Goal: Information Seeking & Learning: Learn about a topic

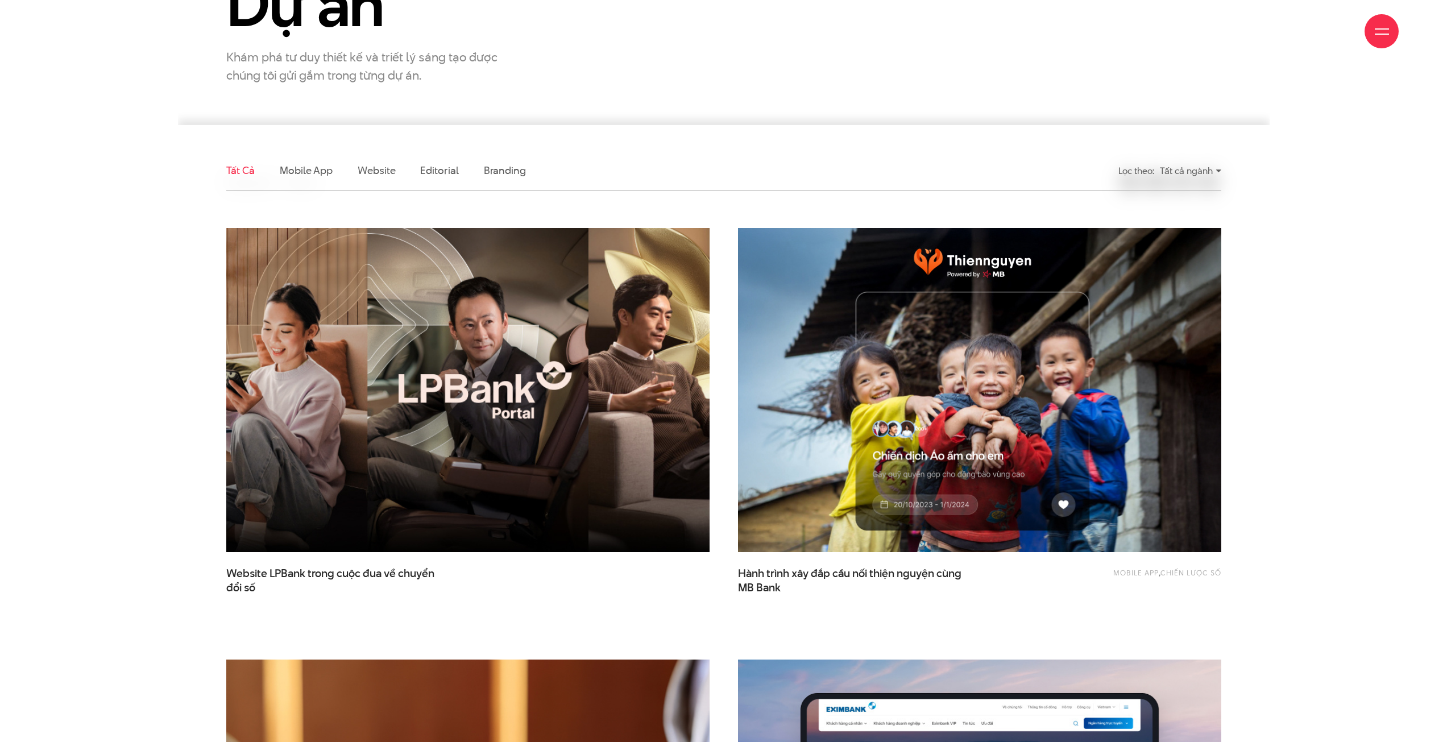
scroll to position [284, 0]
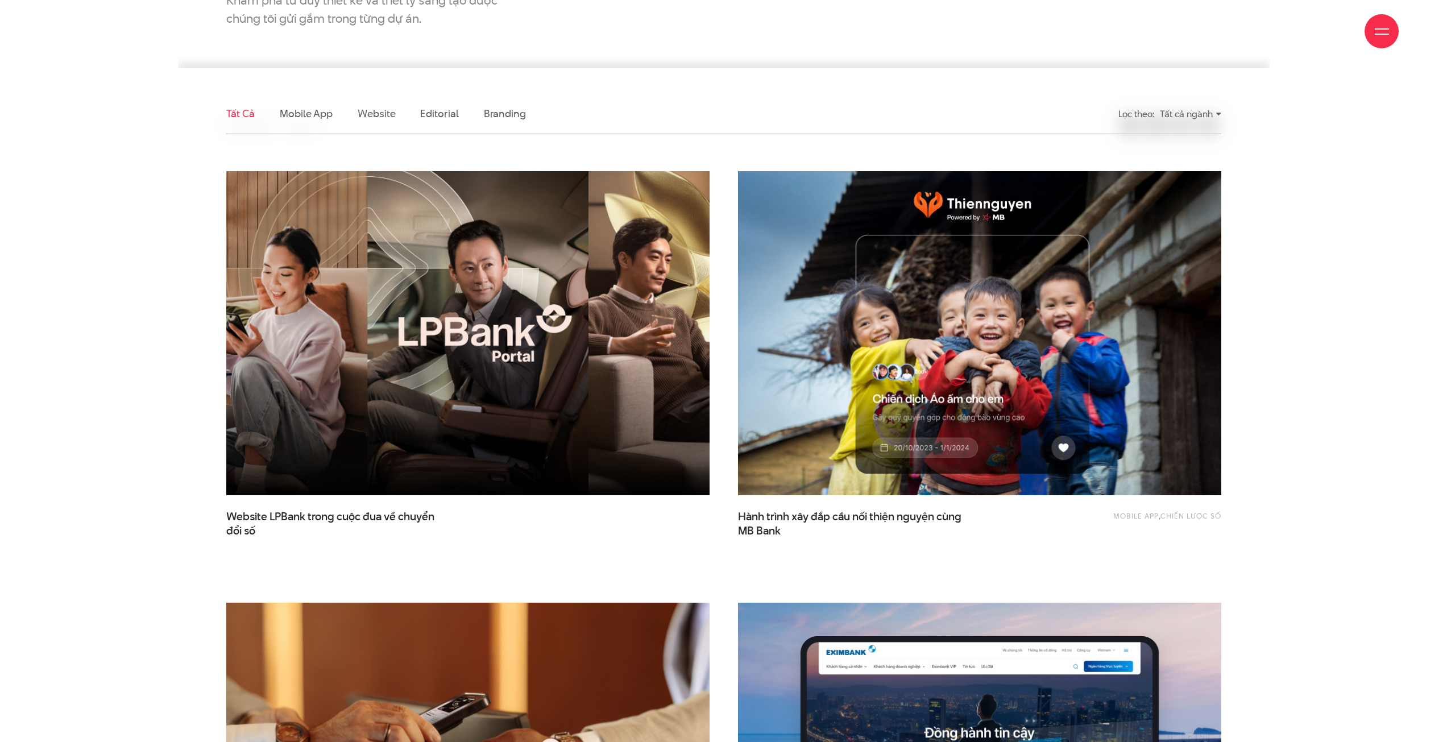
click at [428, 398] on img at bounding box center [468, 333] width 532 height 356
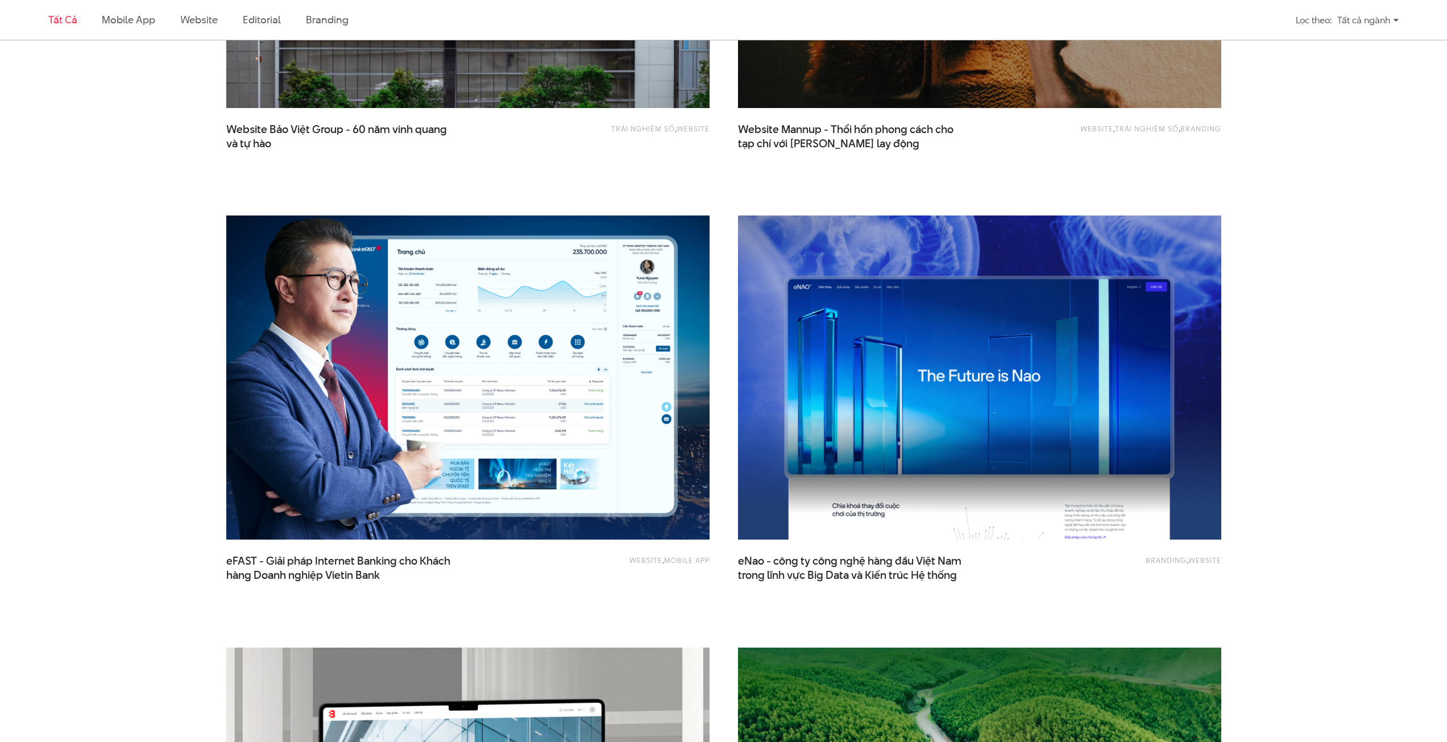
scroll to position [1592, 0]
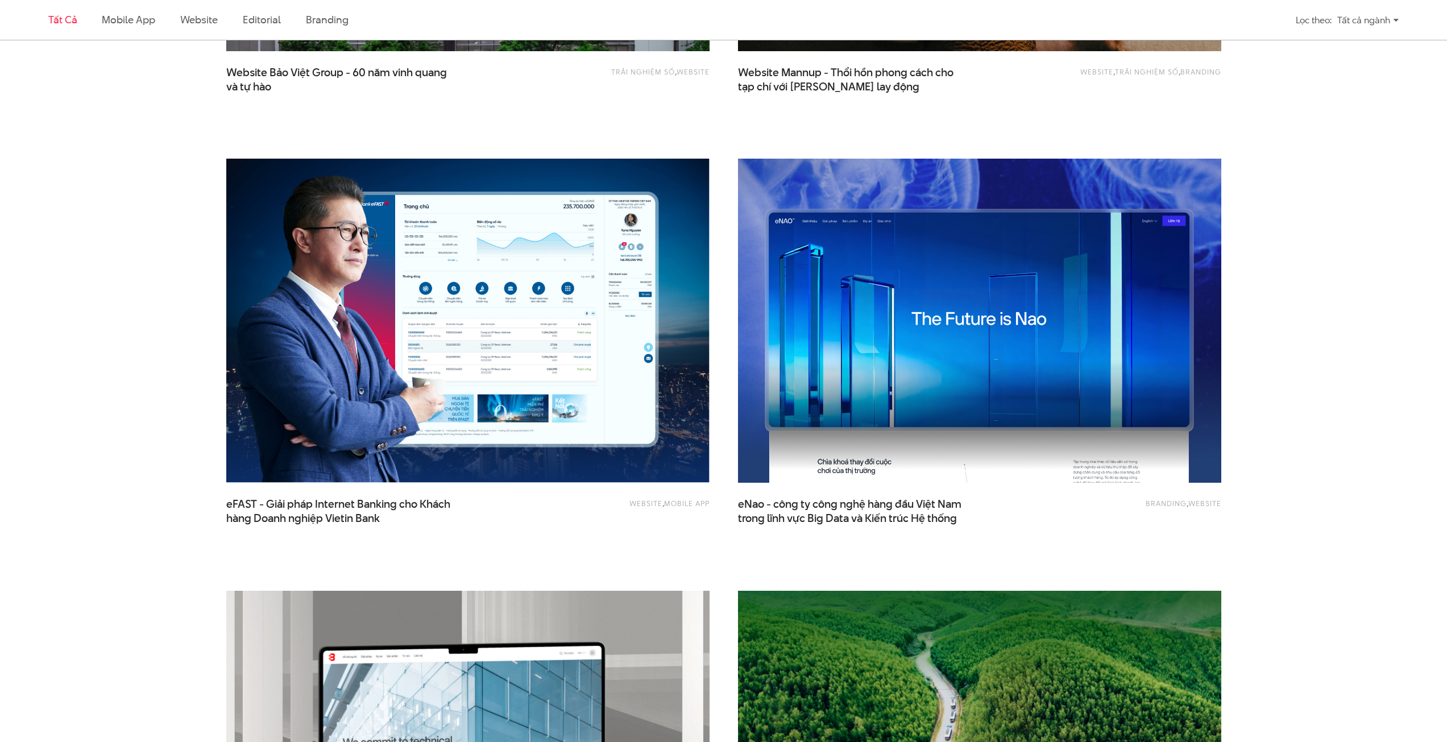
click at [864, 399] on img at bounding box center [980, 321] width 532 height 356
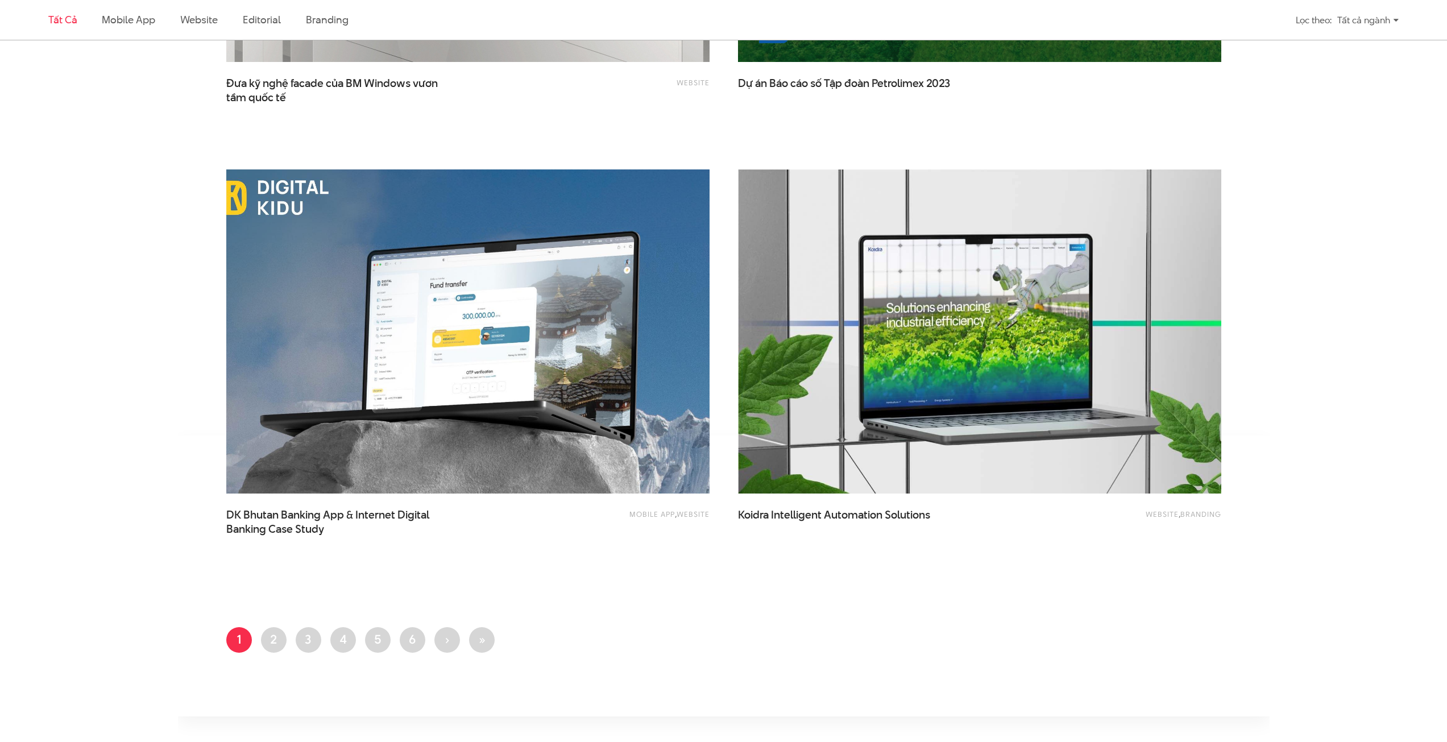
scroll to position [2616, 0]
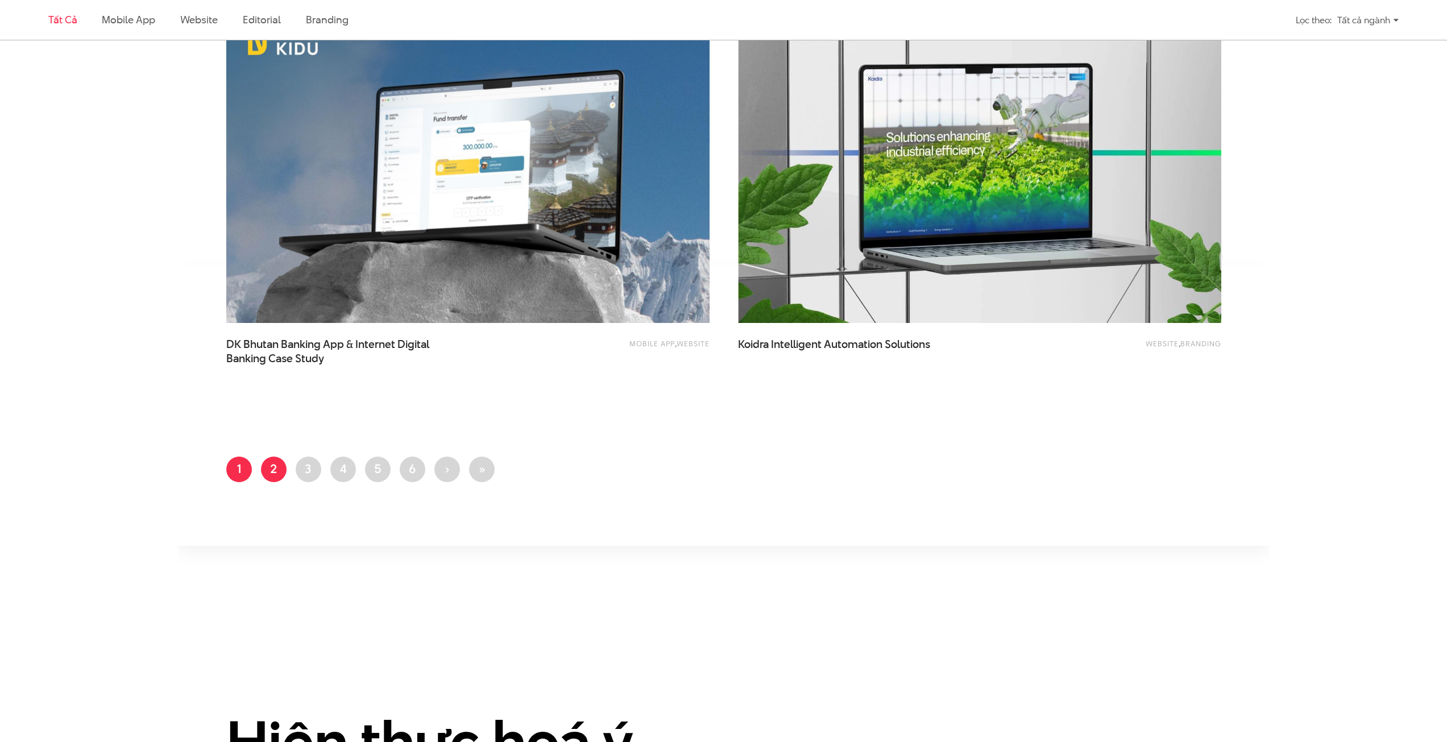
click at [271, 461] on link "Trang 2" at bounding box center [274, 470] width 26 height 26
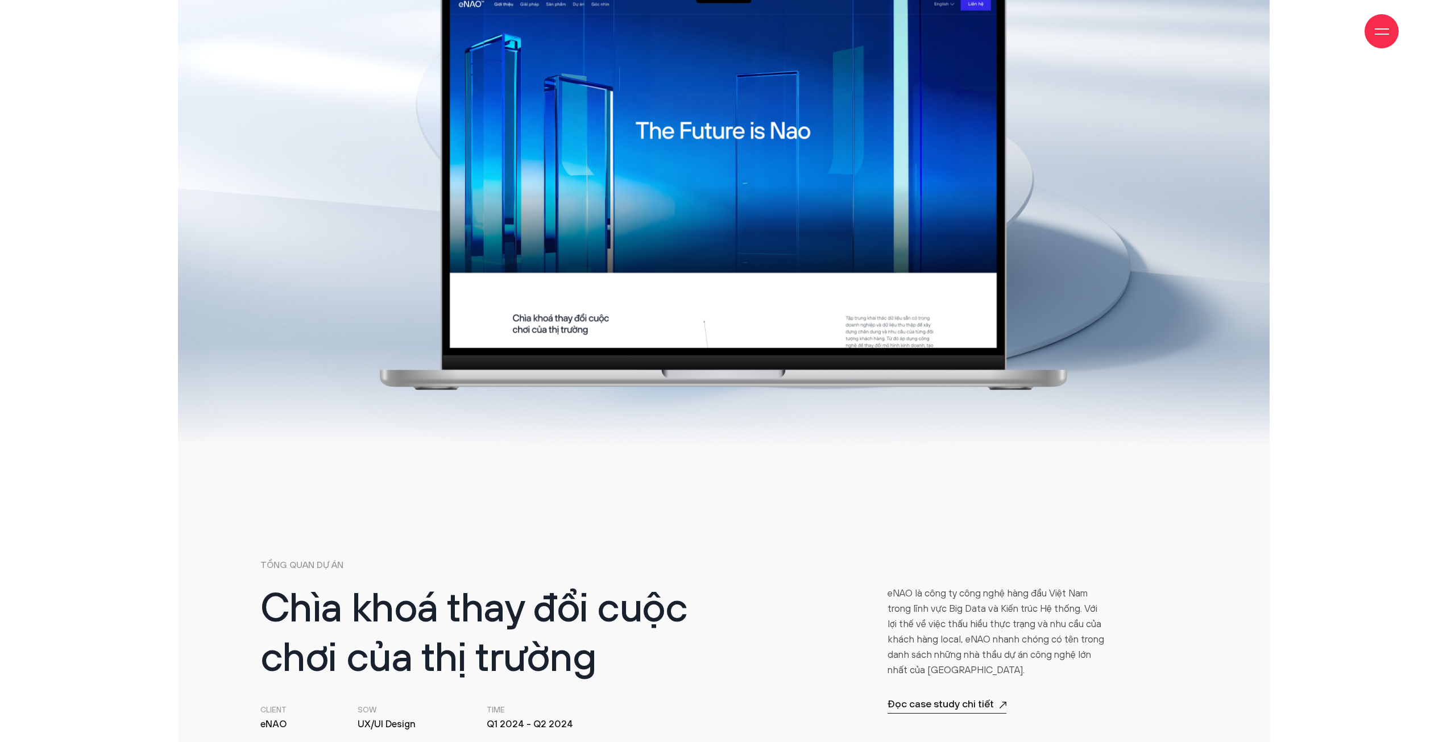
scroll to position [114, 0]
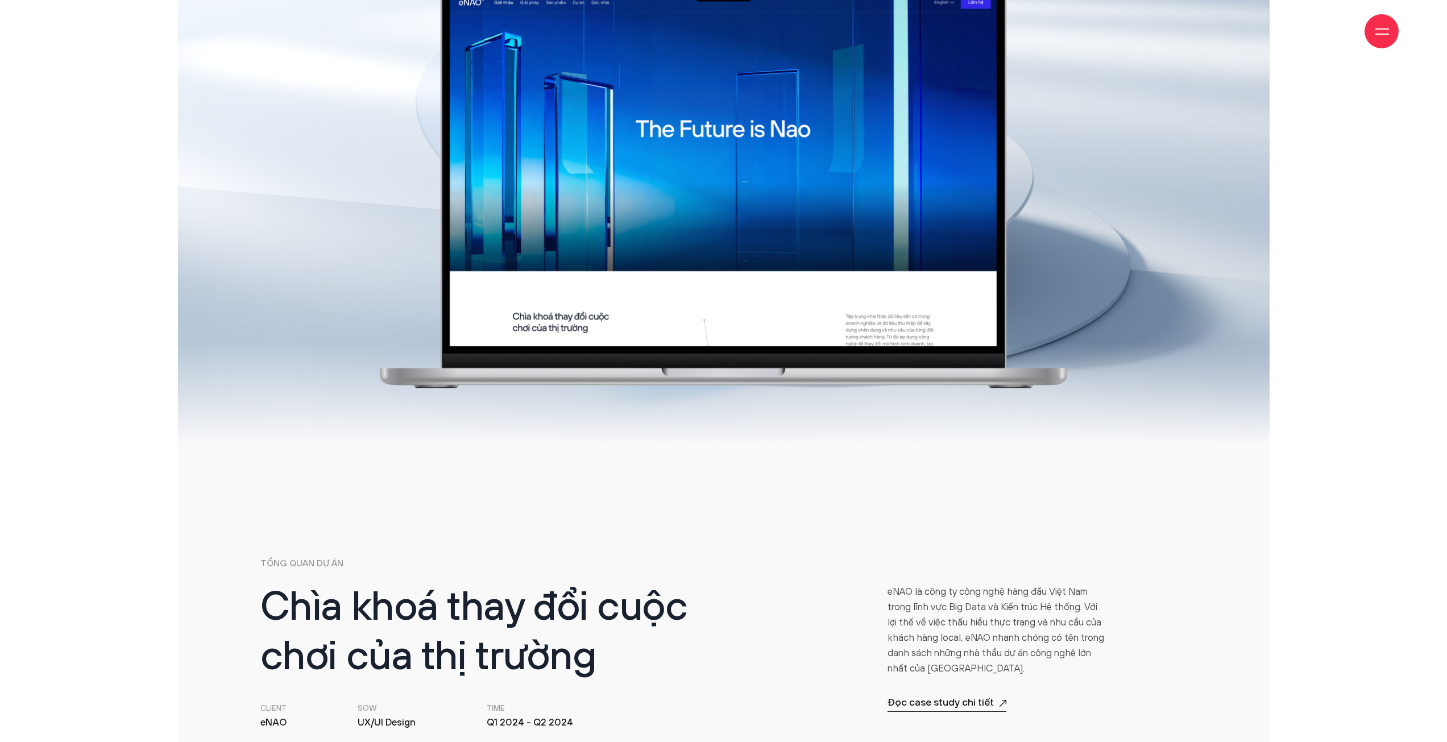
drag, startPoint x: 152, startPoint y: 207, endPoint x: 137, endPoint y: 203, distance: 15.3
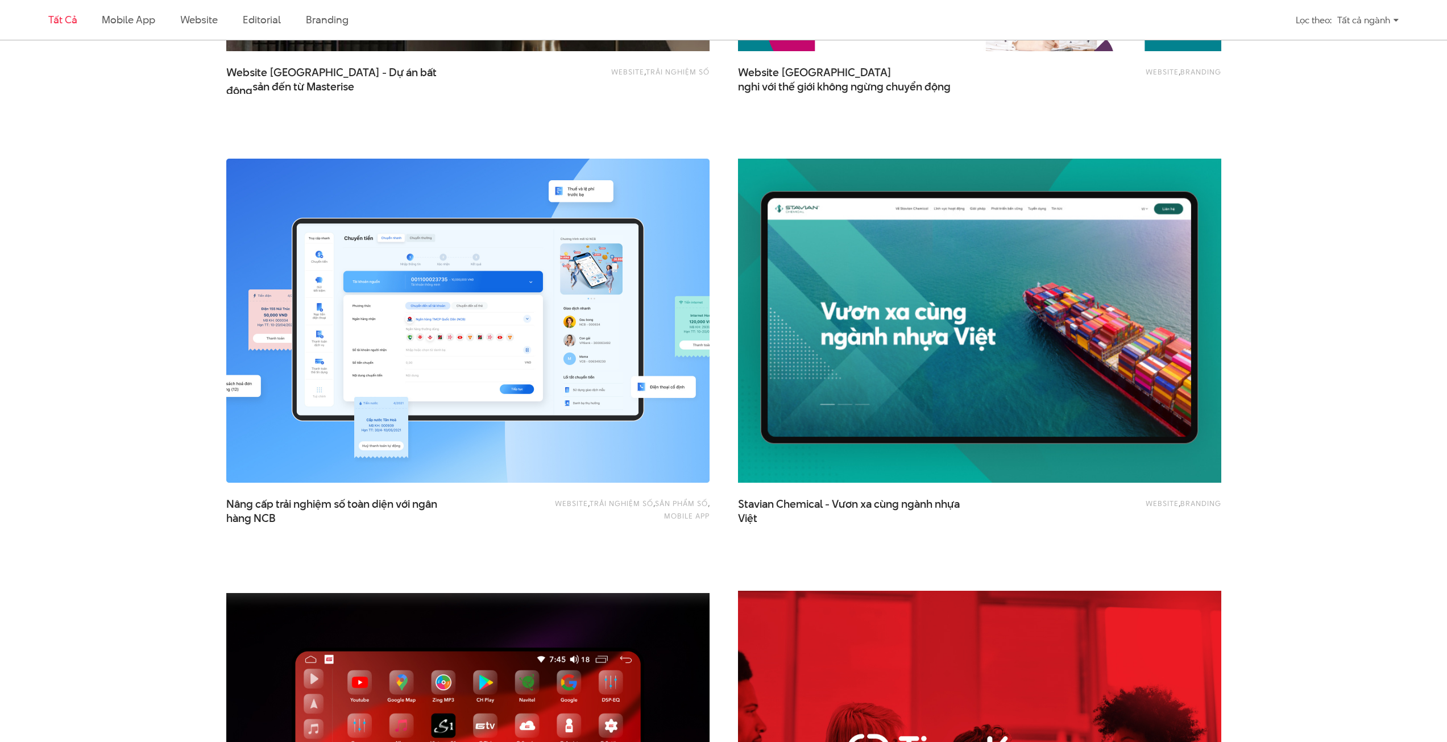
scroll to position [1649, 0]
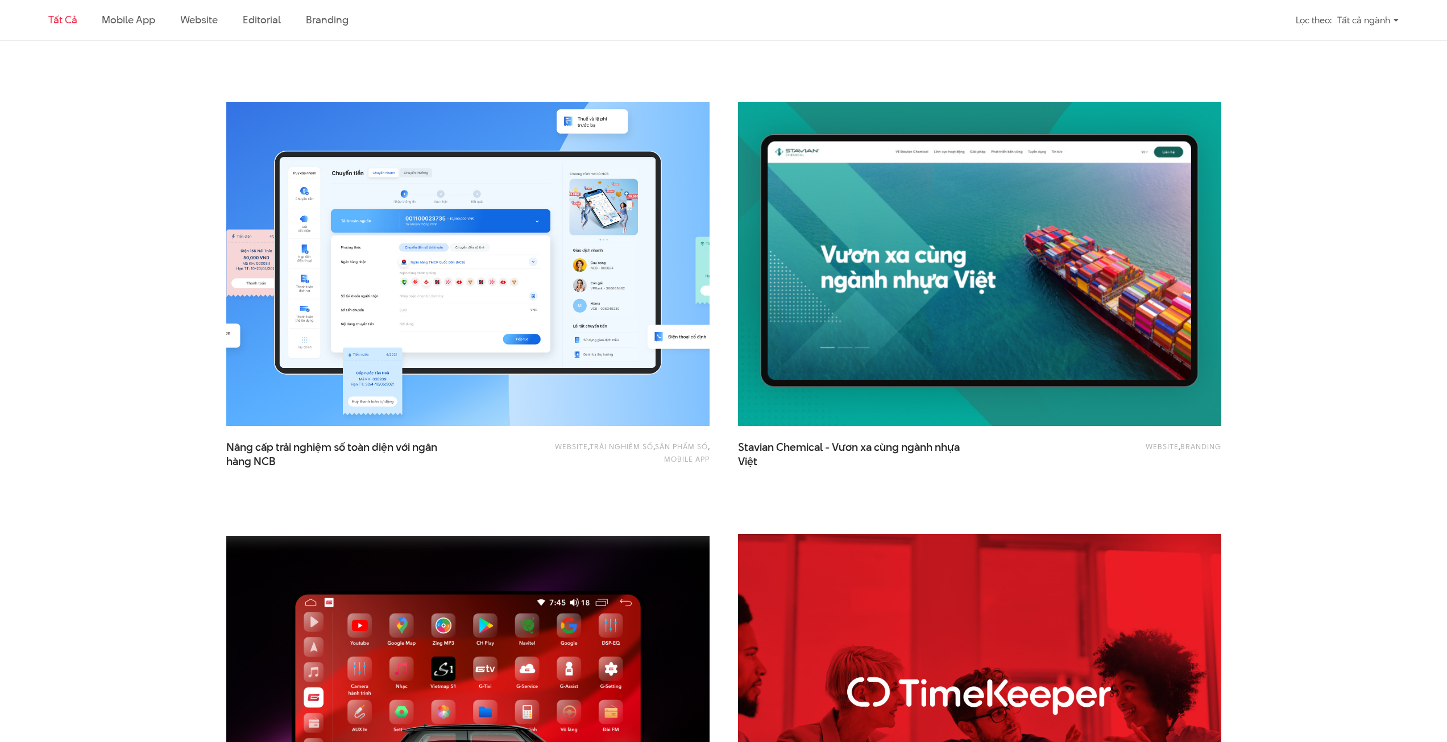
click at [341, 339] on img at bounding box center [468, 264] width 532 height 356
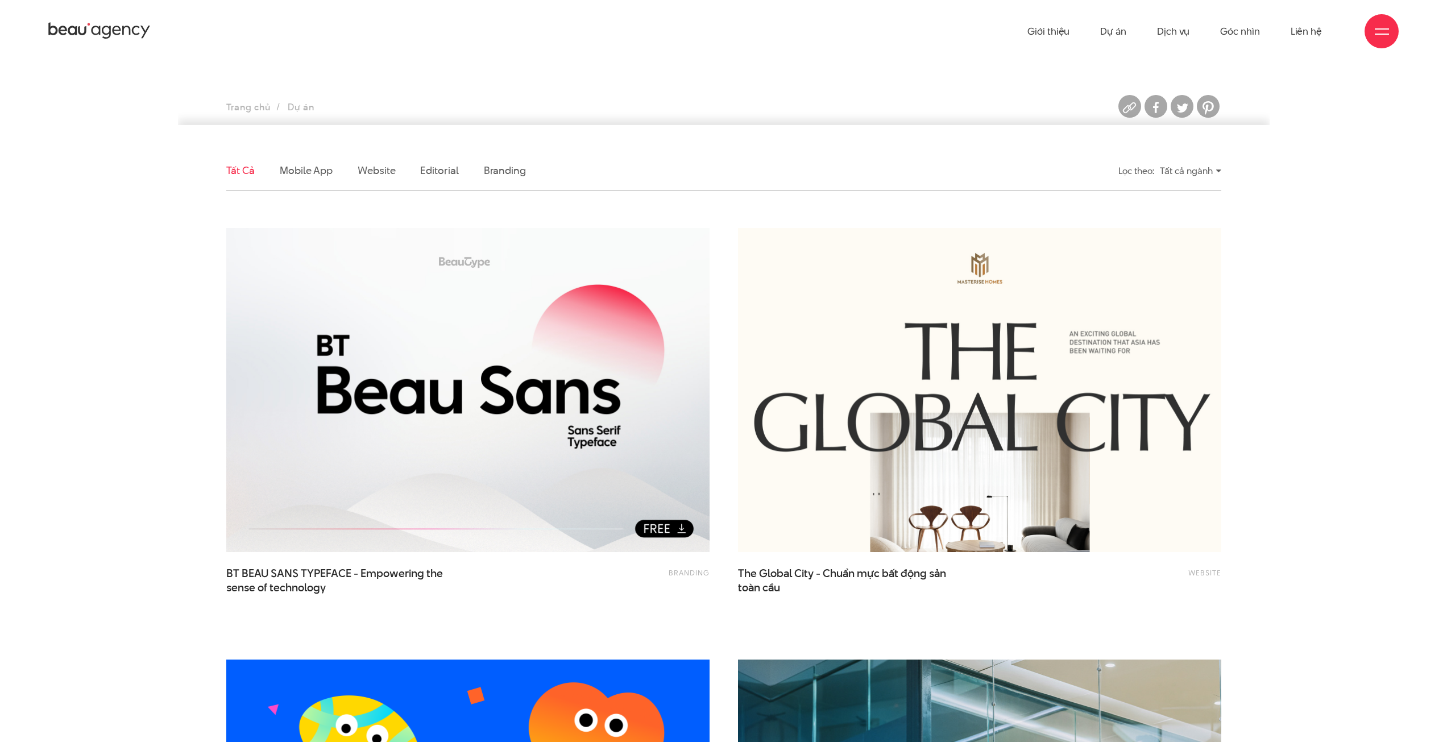
scroll to position [57, 0]
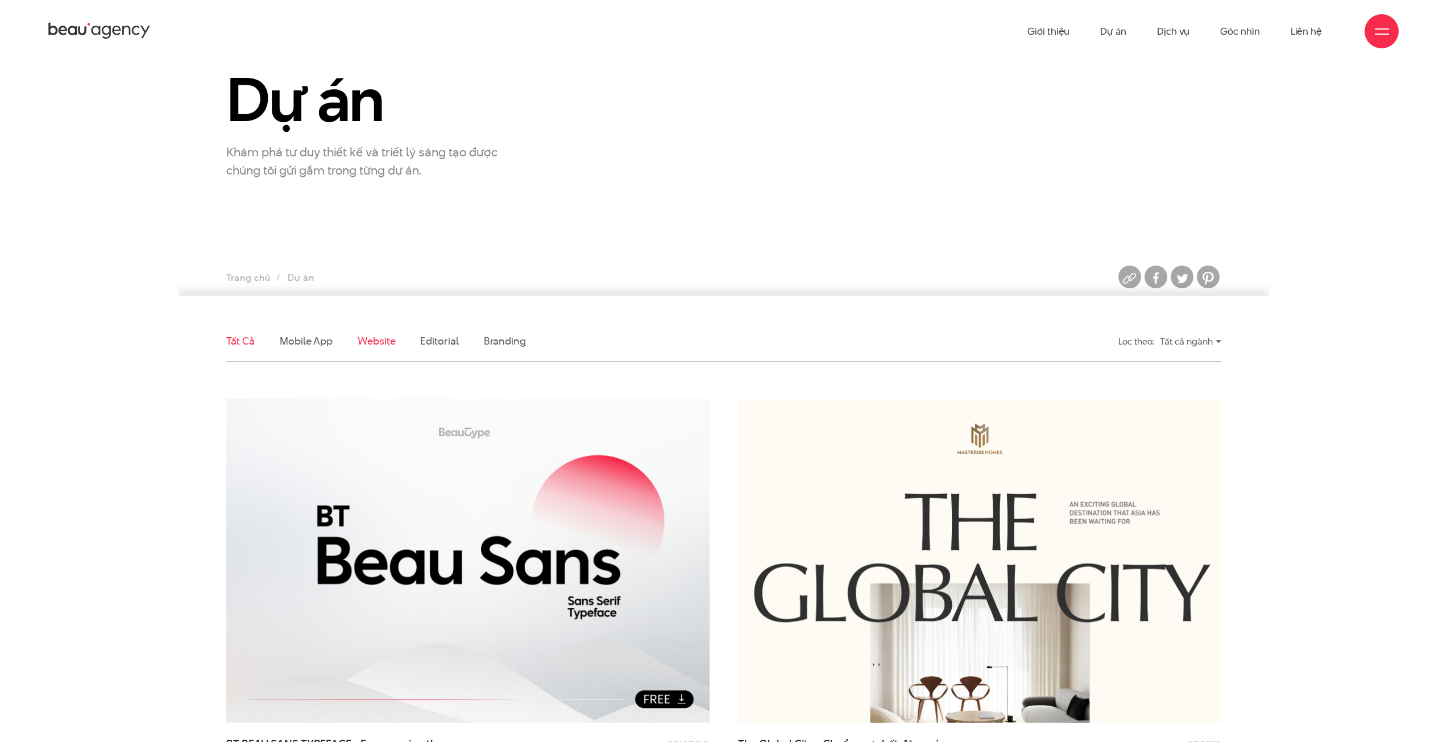
click at [366, 342] on link "Website" at bounding box center [377, 341] width 38 height 14
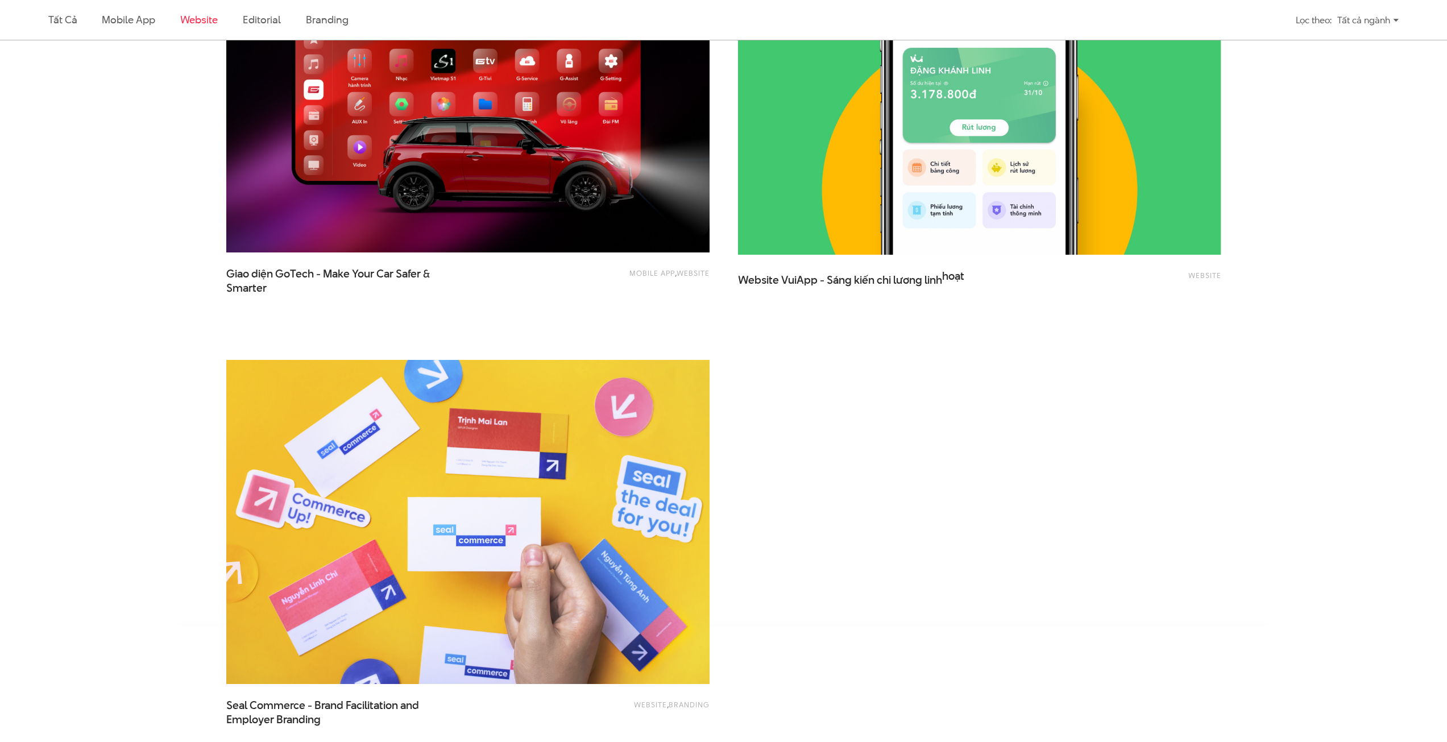
scroll to position [2596, 0]
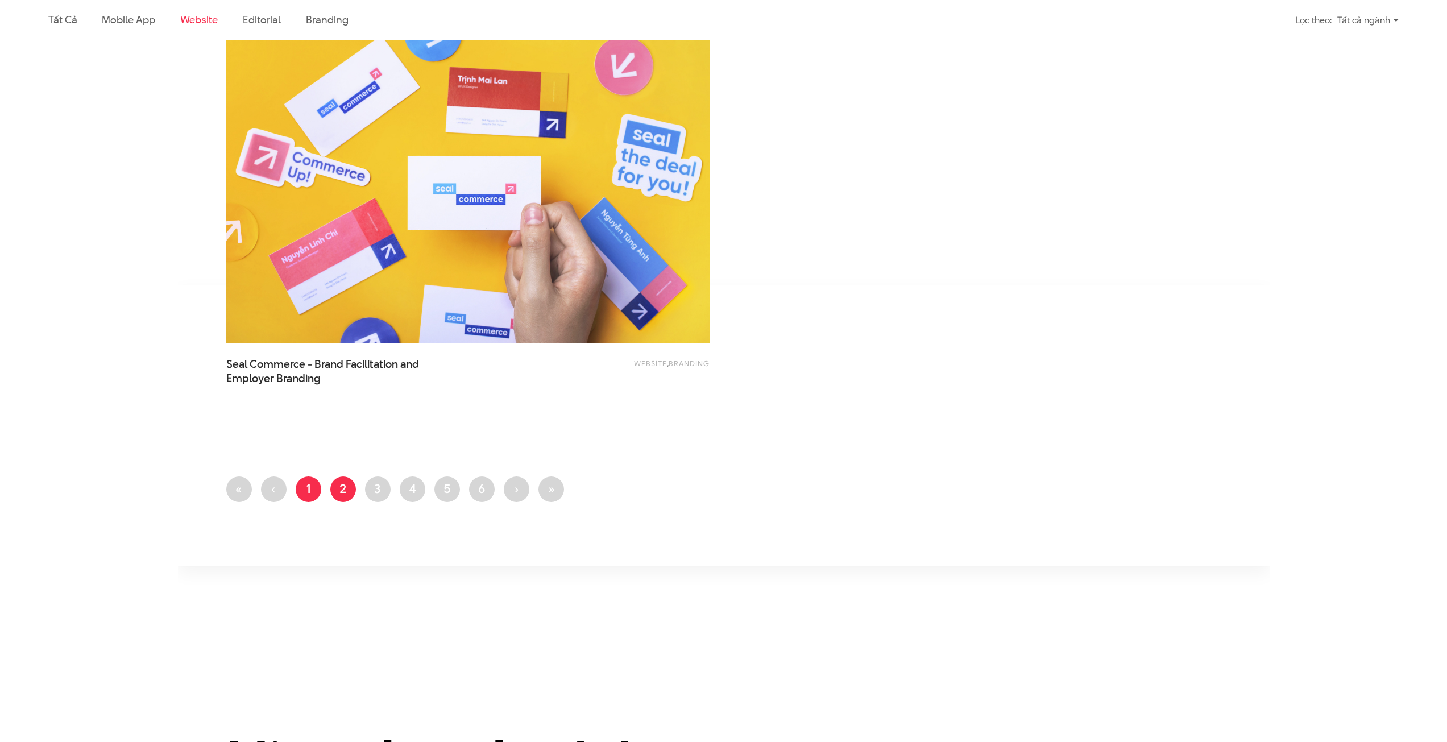
click at [299, 485] on link "Trang 1" at bounding box center [309, 490] width 26 height 26
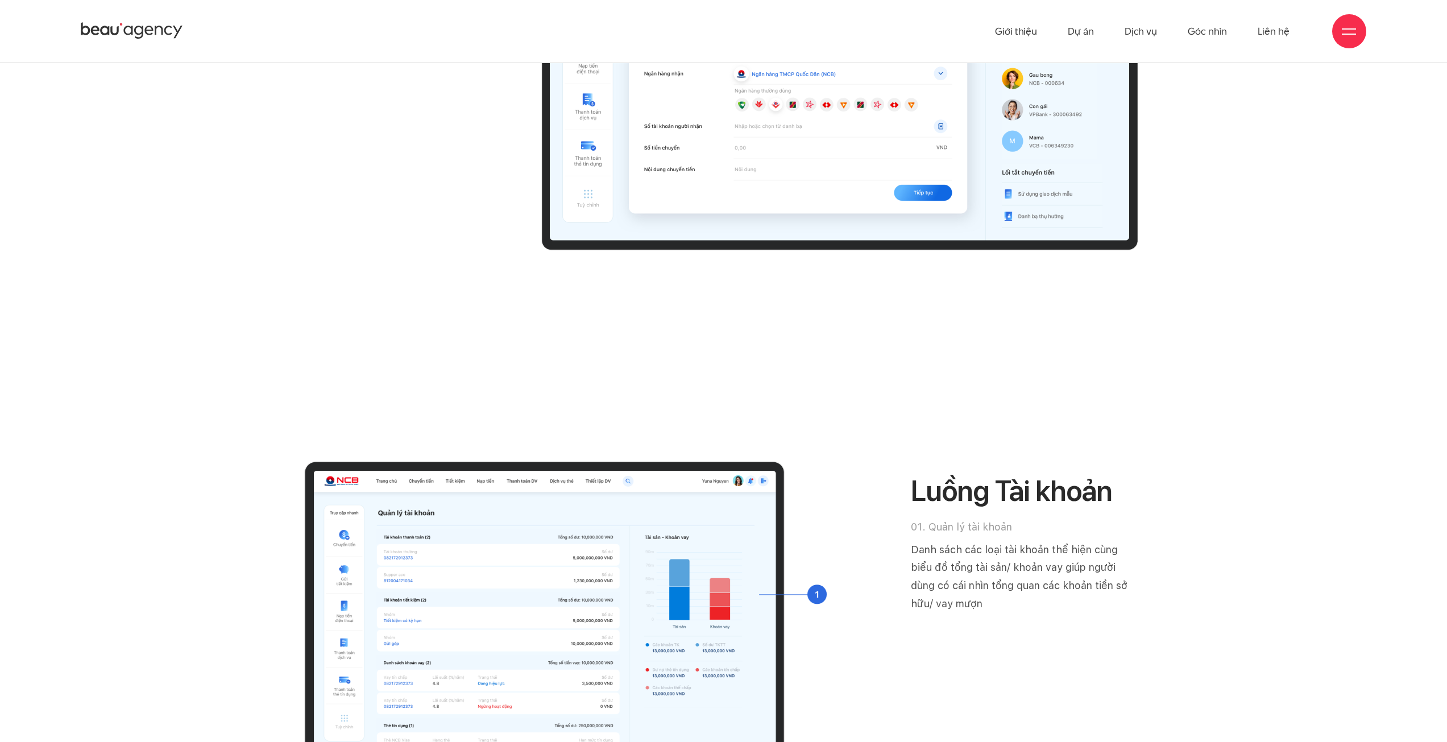
scroll to position [8587, 0]
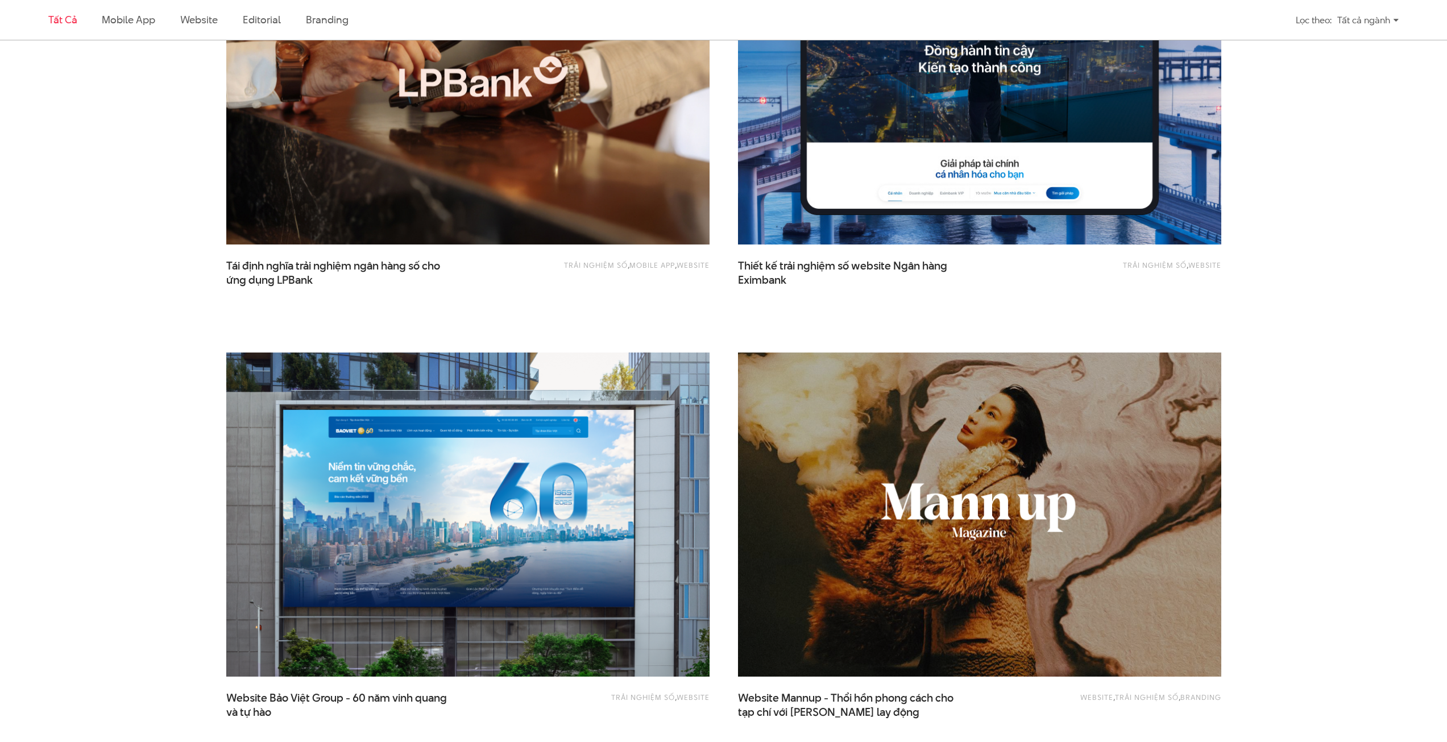
scroll to position [1024, 0]
